Goal: Task Accomplishment & Management: Manage account settings

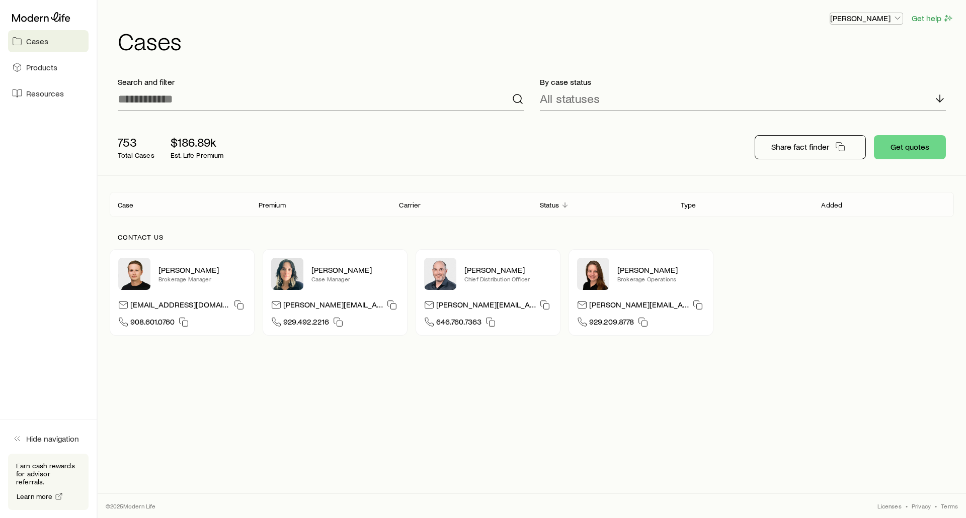
click at [850, 20] on p "[PERSON_NAME]" at bounding box center [866, 18] width 72 height 10
click at [813, 93] on span "Sign out" at bounding box center [819, 95] width 28 height 10
click at [846, 18] on p "[PERSON_NAME]" at bounding box center [866, 18] width 72 height 10
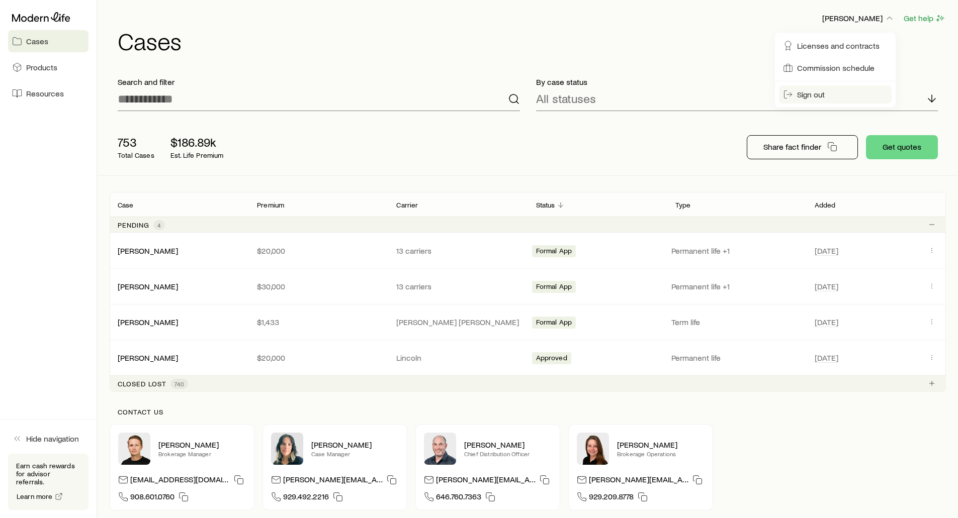
click at [820, 92] on span "Sign out" at bounding box center [811, 95] width 28 height 10
